Goal: Navigation & Orientation: Find specific page/section

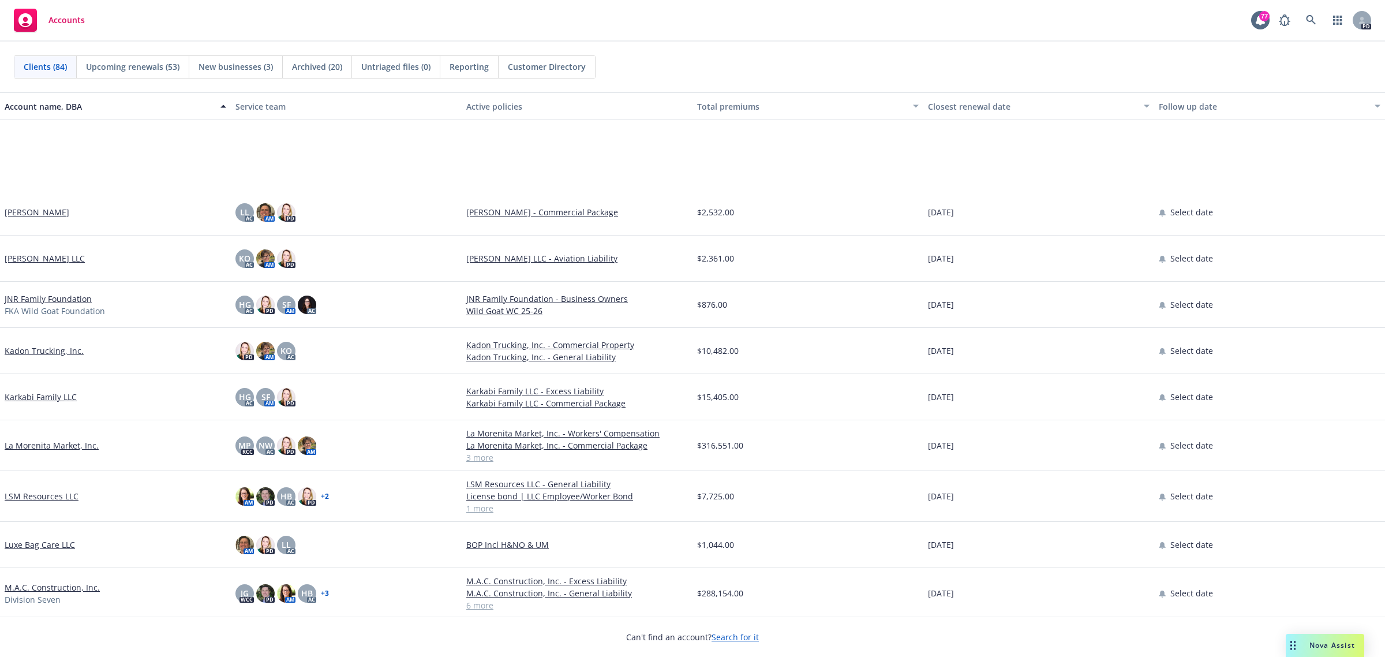
scroll to position [2092, 0]
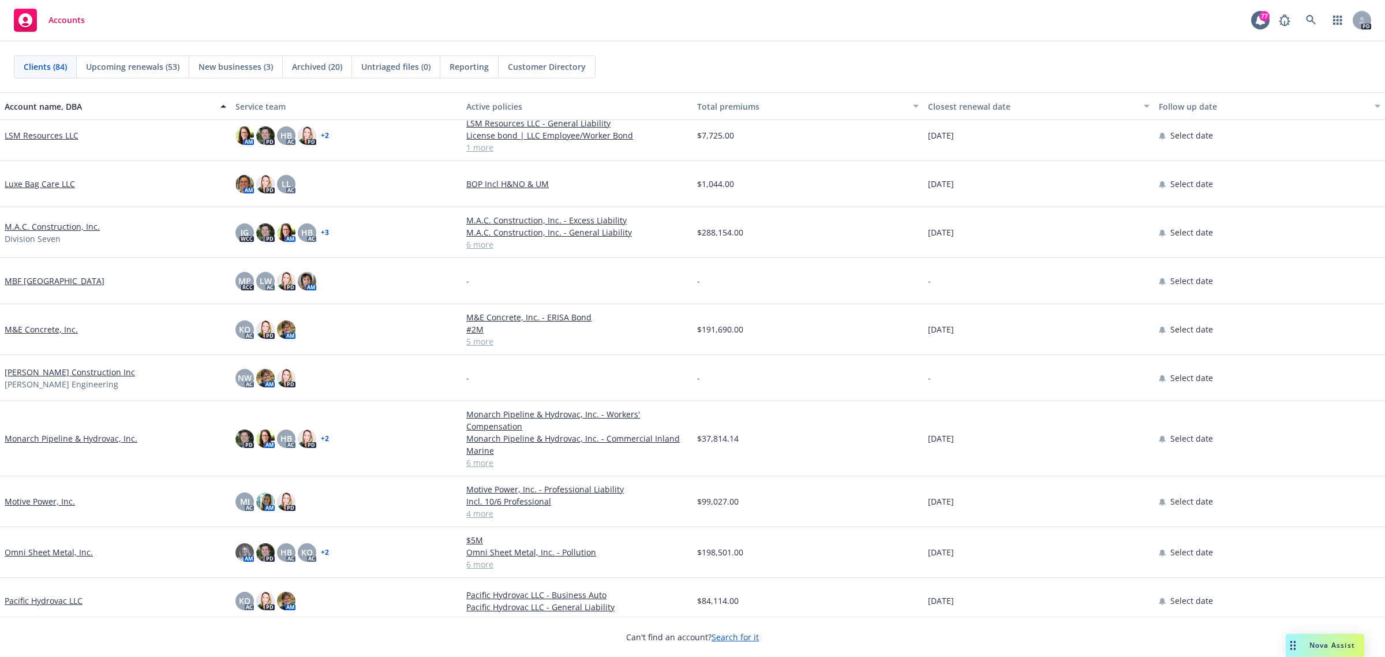
click at [51, 503] on link "Motive Power, Inc." at bounding box center [40, 501] width 70 height 12
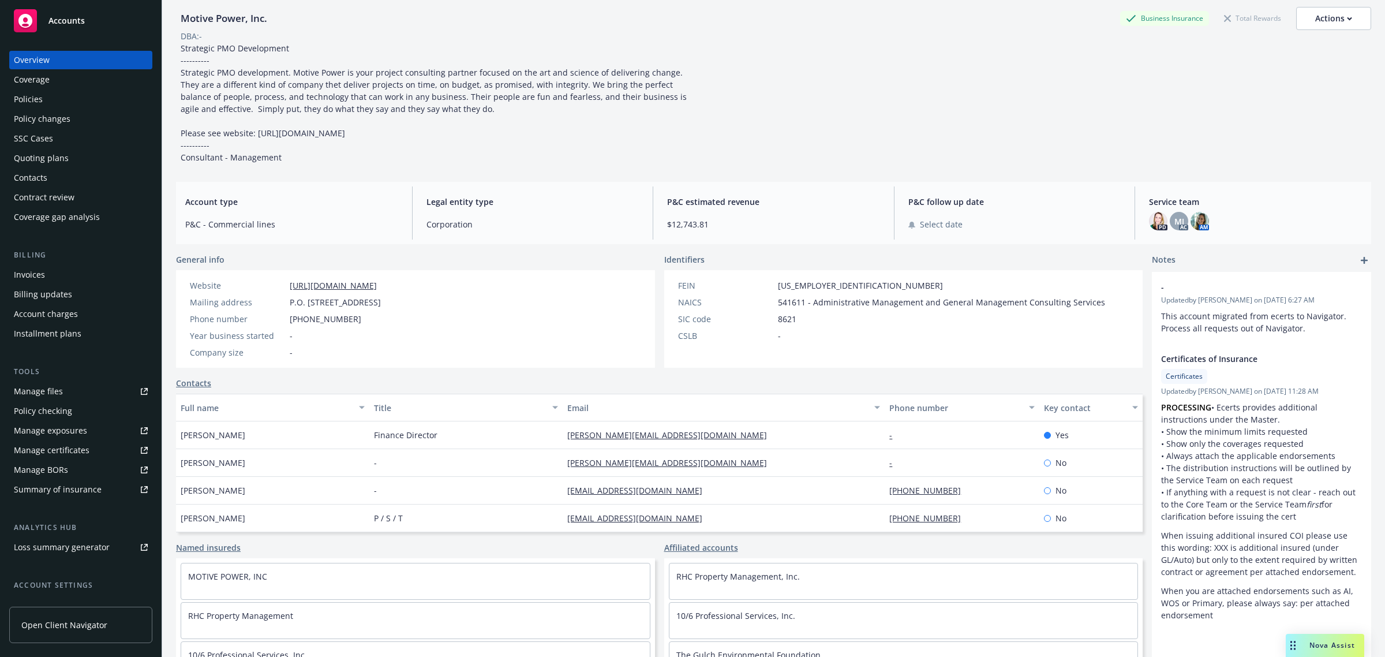
scroll to position [72, 0]
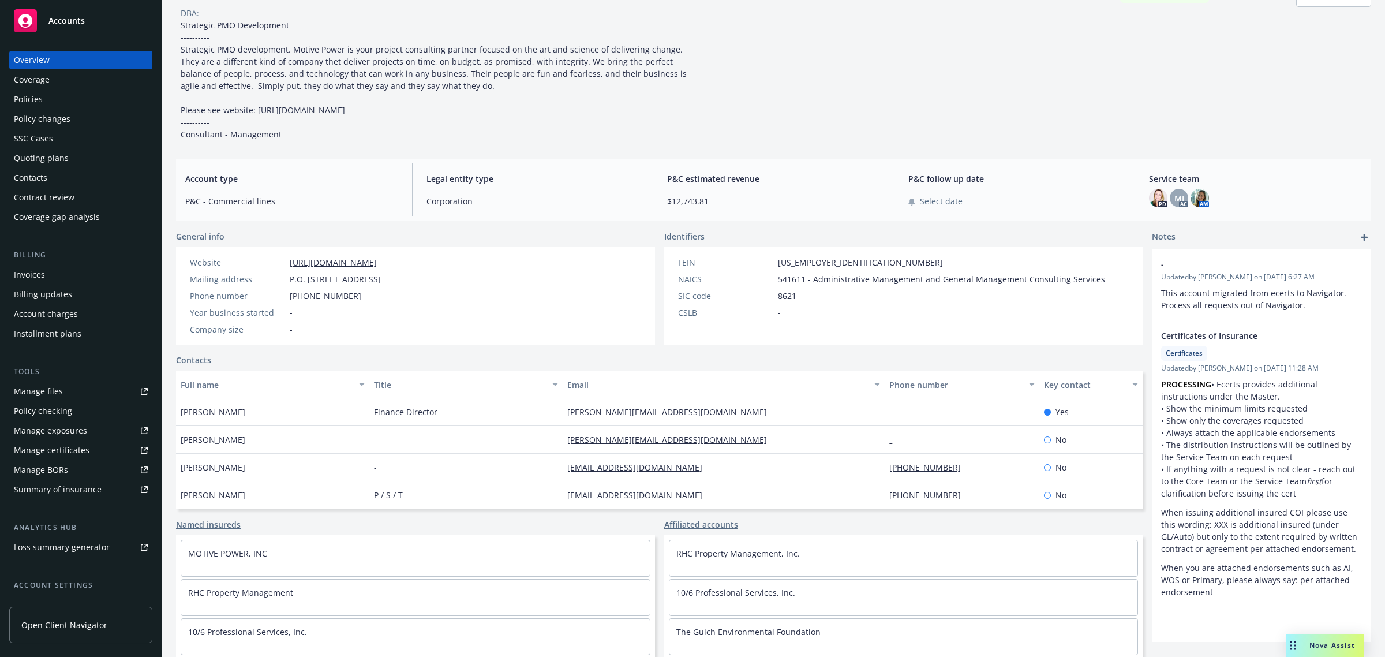
click at [82, 24] on span "Accounts" at bounding box center [66, 20] width 36 height 9
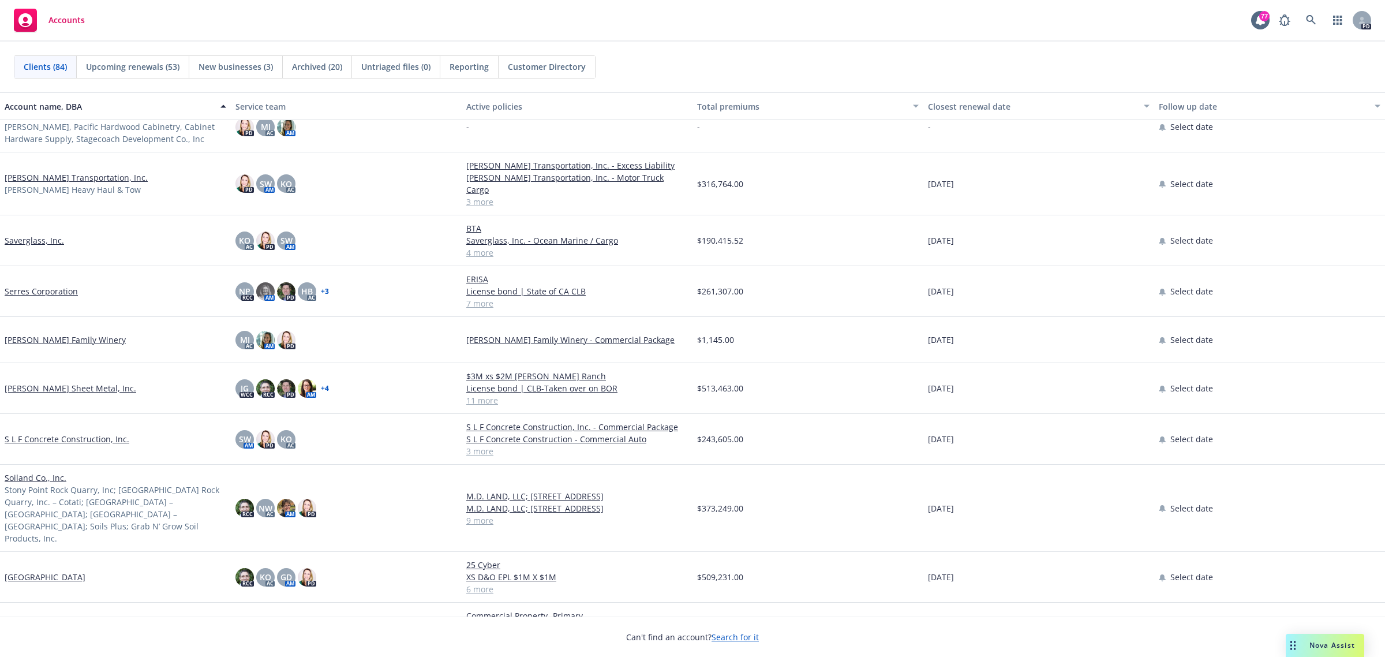
scroll to position [3246, 0]
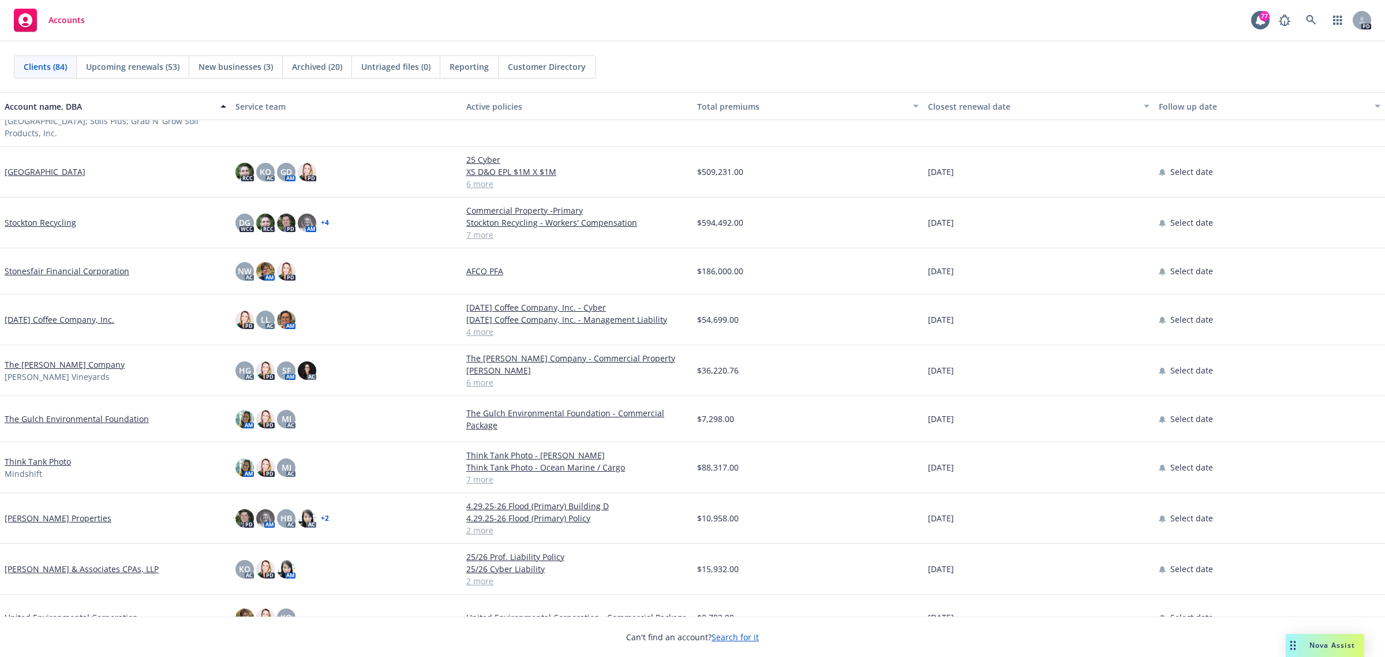
click at [87, 413] on link "The Gulch Environmental Foundation" at bounding box center [77, 419] width 144 height 12
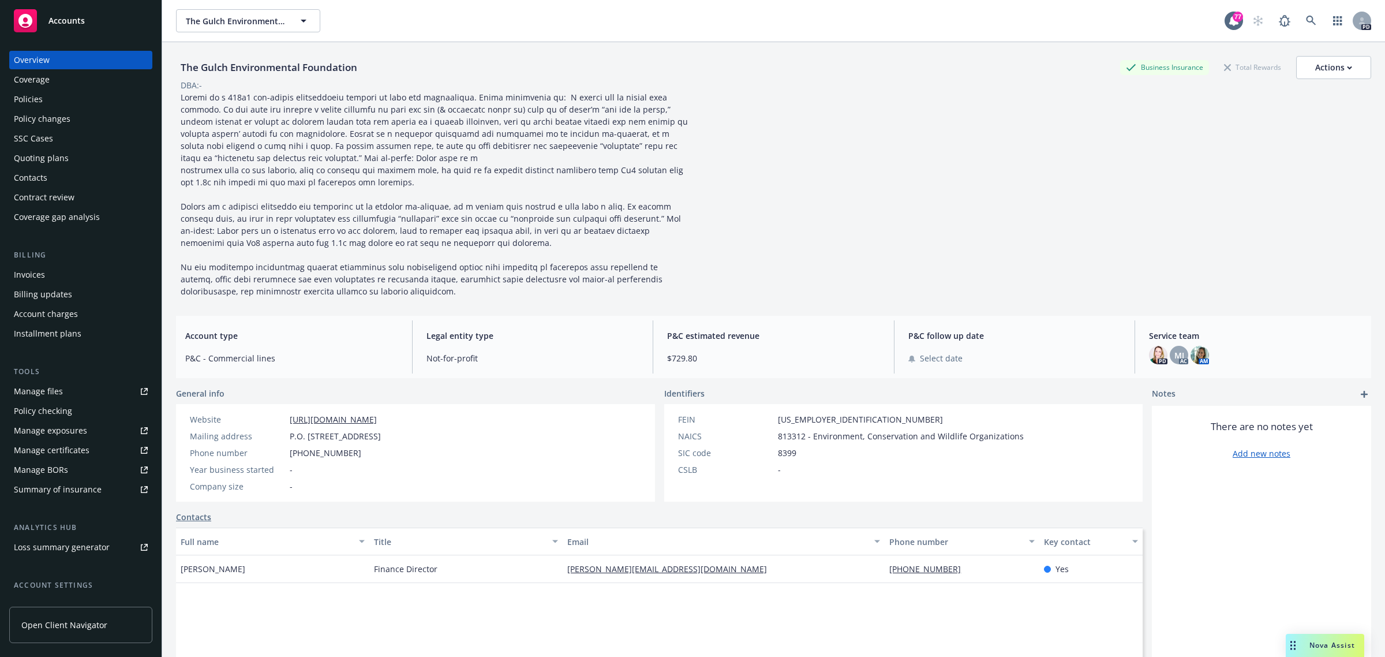
click at [41, 102] on div "Policies" at bounding box center [28, 99] width 29 height 18
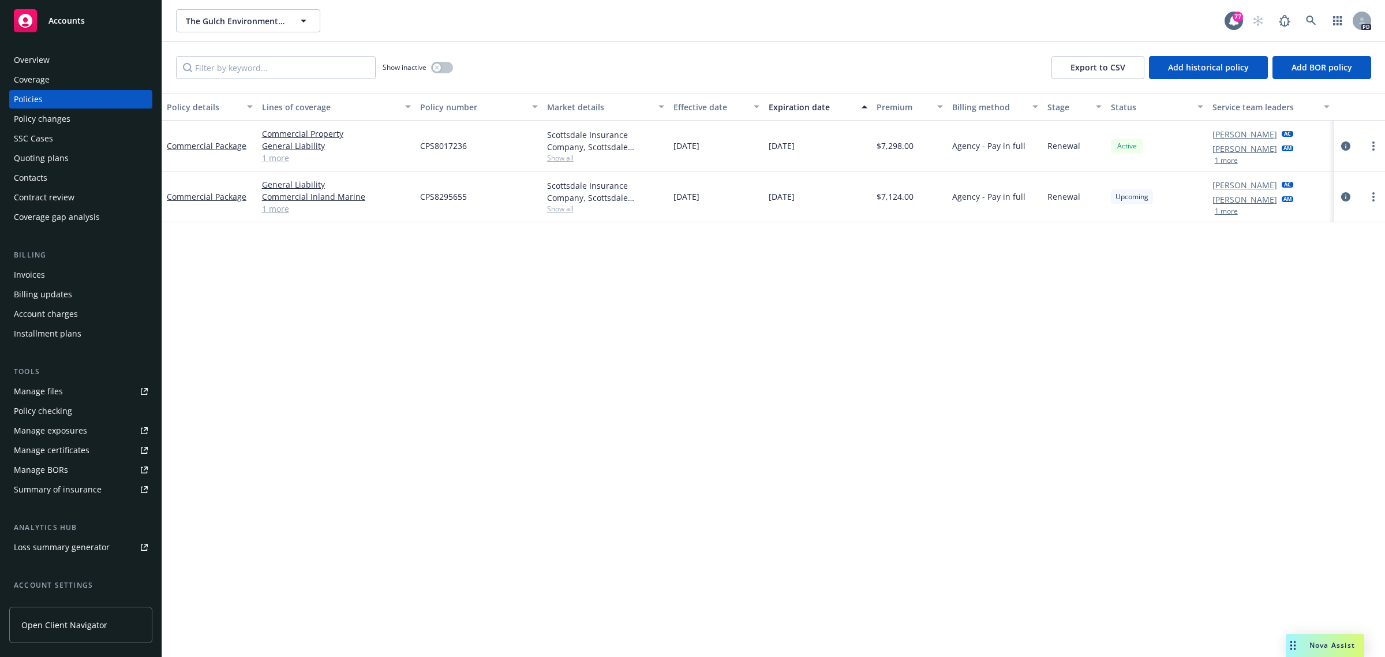
click at [32, 63] on div "Overview" at bounding box center [32, 60] width 36 height 18
